Goal: Task Accomplishment & Management: Manage account settings

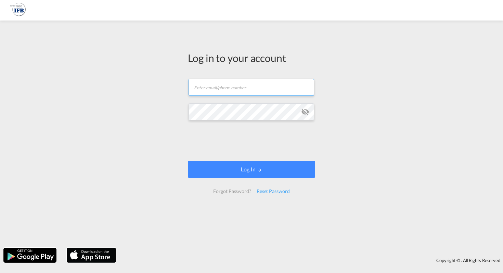
click at [232, 86] on input "text" at bounding box center [252, 87] width 126 height 17
type input "[EMAIL_ADDRESS][DOMAIN_NAME]"
click at [239, 193] on div "Forgot Password?" at bounding box center [231, 191] width 43 height 12
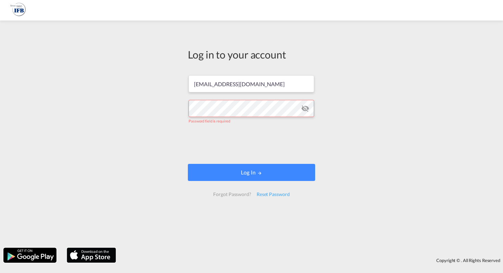
click at [15, 10] on img at bounding box center [17, 10] width 15 height 15
click at [26, 10] on div at bounding box center [251, 10] width 503 height 15
click at [13, 10] on img at bounding box center [17, 10] width 15 height 15
